Goal: Task Accomplishment & Management: Manage account settings

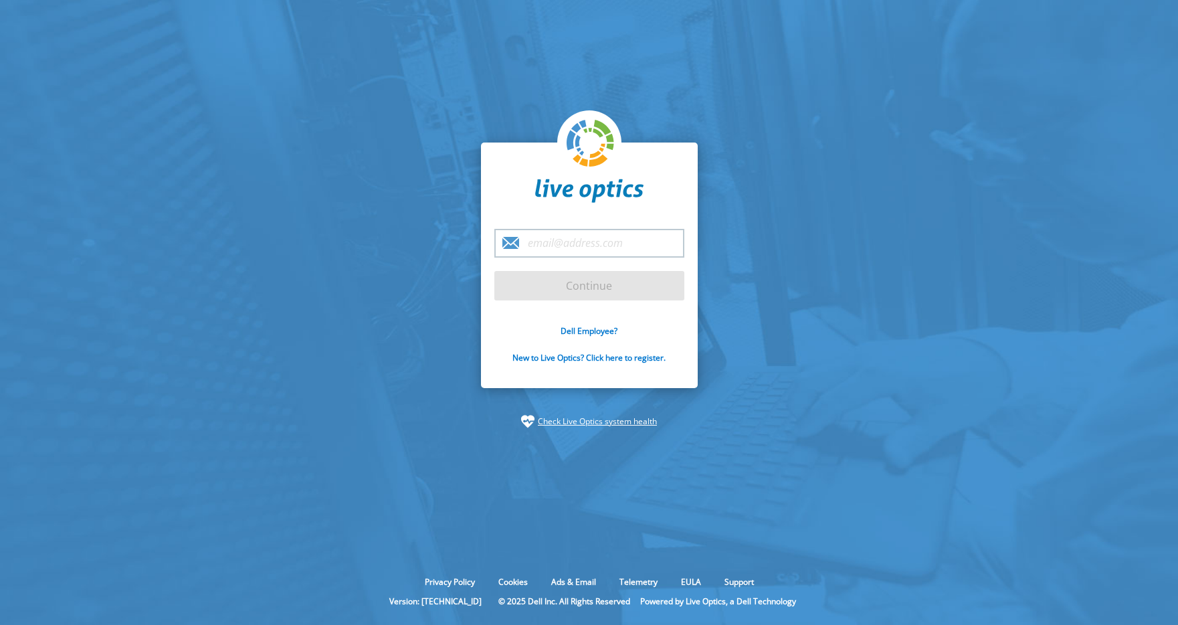
click at [560, 245] on input "email" at bounding box center [589, 243] width 190 height 29
paste input "[PERSON_NAME][EMAIL_ADDRESS][PERSON_NAME][DOMAIN_NAME]"
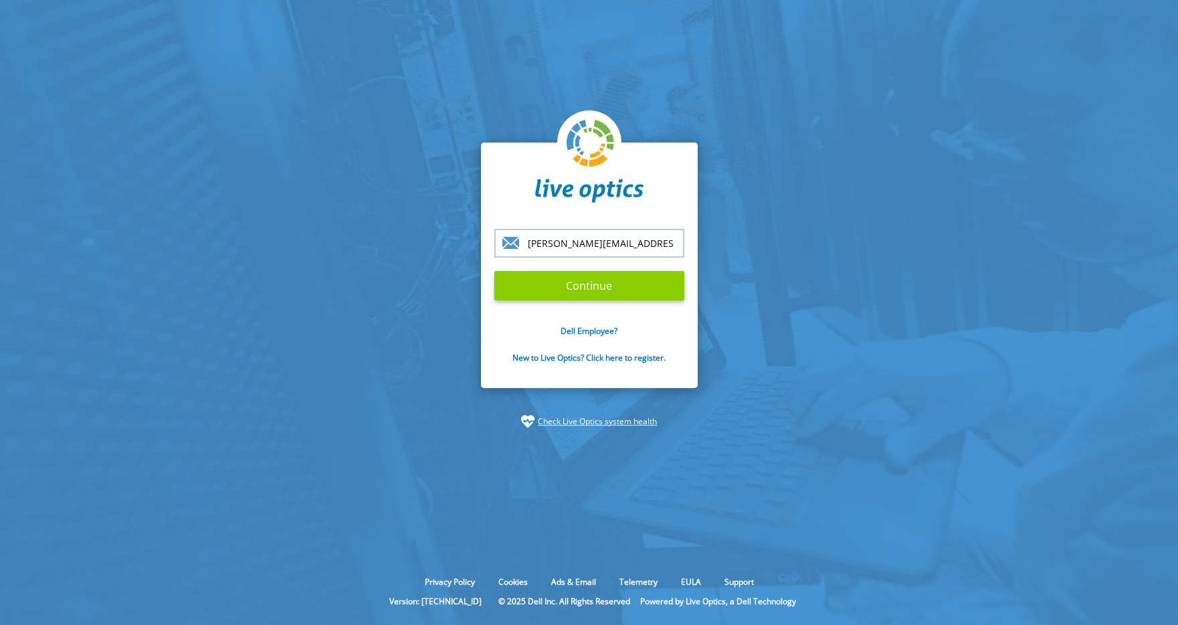
type input "[PERSON_NAME][EMAIL_ADDRESS][PERSON_NAME][DOMAIN_NAME]"
click at [545, 280] on input "Continue" at bounding box center [589, 285] width 190 height 29
click at [599, 281] on input "Continue" at bounding box center [589, 285] width 190 height 29
click at [617, 281] on input "Continue" at bounding box center [589, 285] width 190 height 29
click at [652, 240] on input "[PERSON_NAME][EMAIL_ADDRESS][PERSON_NAME][DOMAIN_NAME]" at bounding box center [589, 243] width 190 height 29
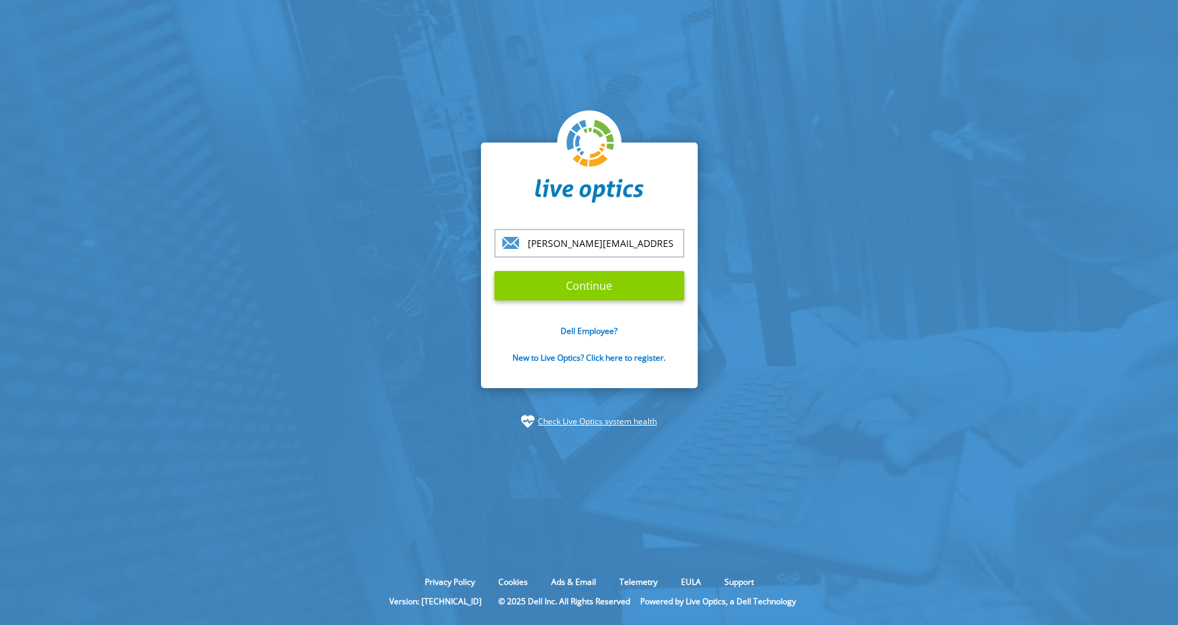
click at [605, 285] on input "Continue" at bounding box center [589, 285] width 190 height 29
click at [597, 285] on input "Continue" at bounding box center [589, 285] width 190 height 29
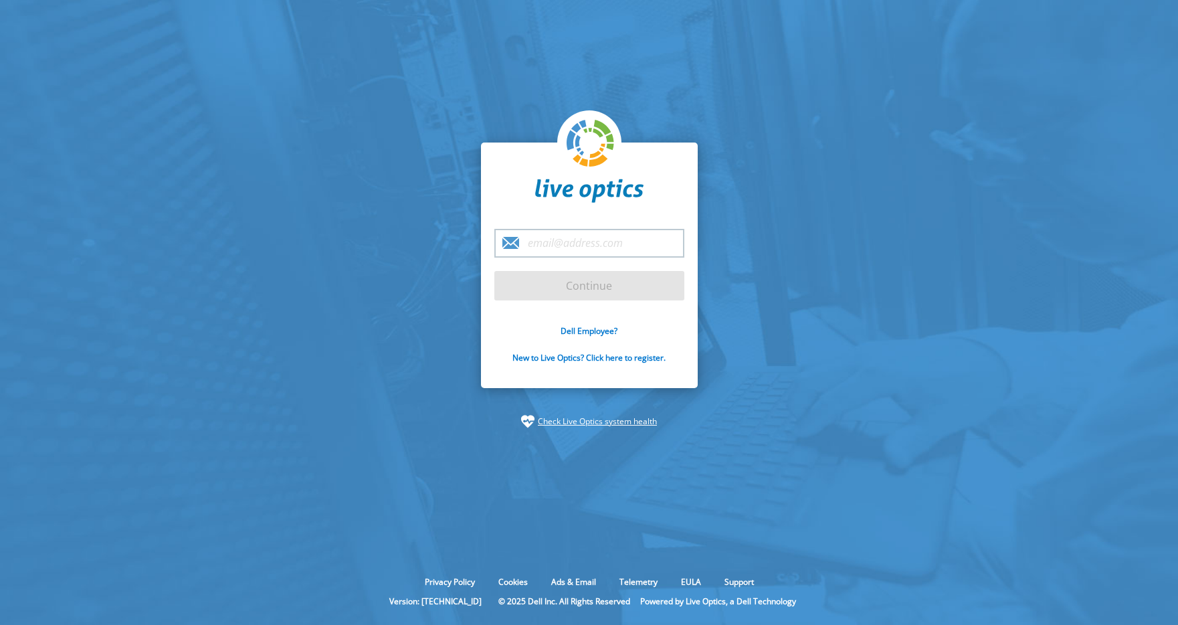
click at [567, 243] on input "email" at bounding box center [589, 243] width 190 height 29
type input "[PERSON_NAME][EMAIL_ADDRESS][PERSON_NAME][DOMAIN_NAME]"
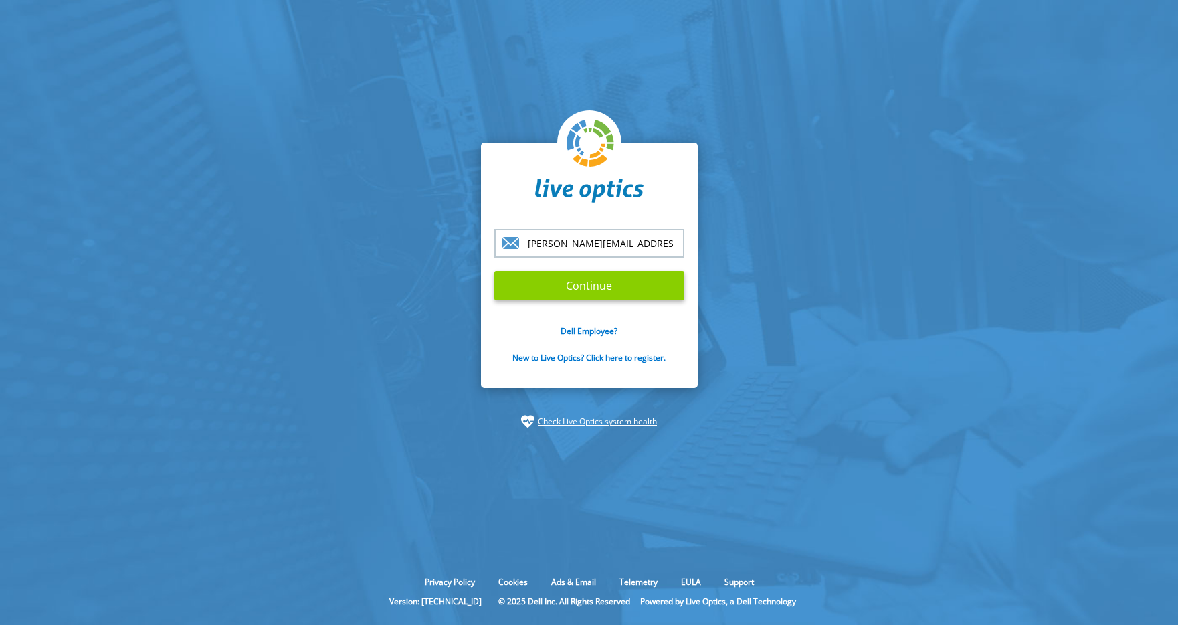
click at [589, 281] on input "Continue" at bounding box center [589, 285] width 190 height 29
